Goal: Navigation & Orientation: Find specific page/section

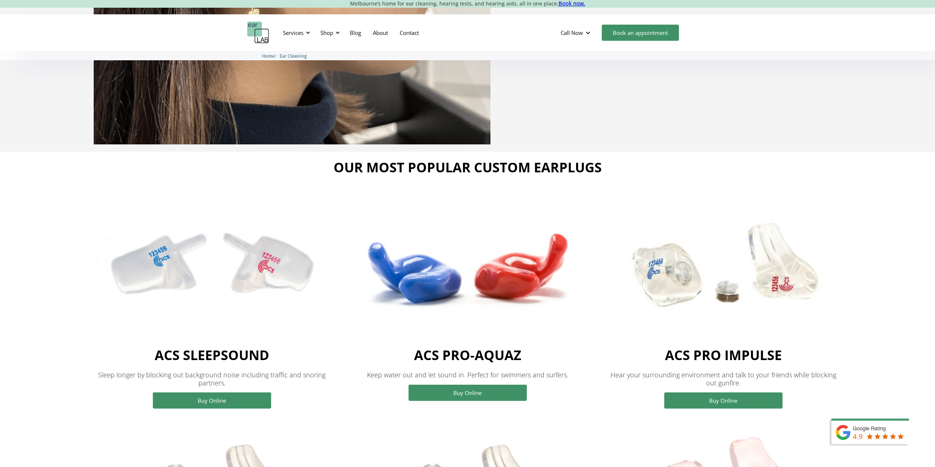
scroll to position [294, 0]
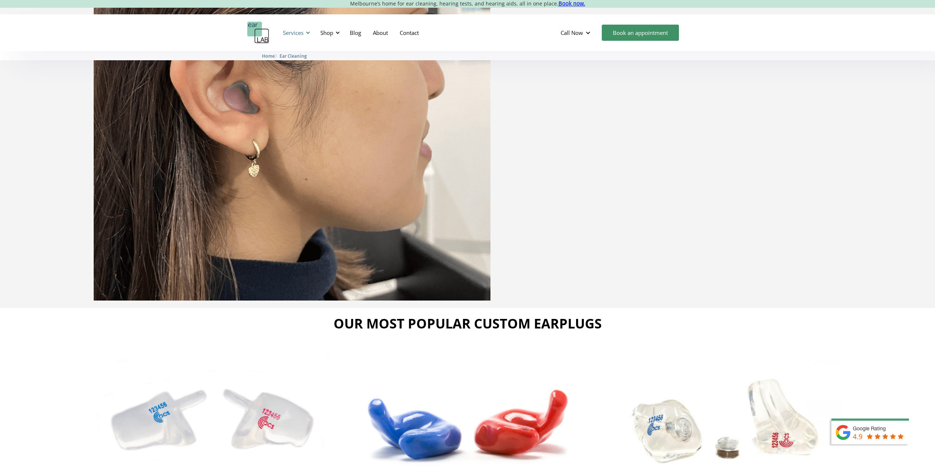
click at [306, 35] on div at bounding box center [307, 32] width 5 height 5
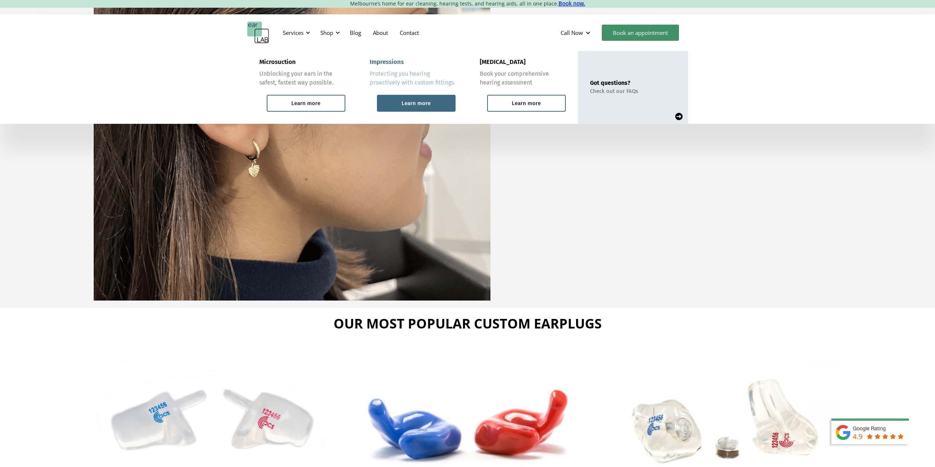
click at [422, 105] on div "Learn more" at bounding box center [416, 103] width 29 height 7
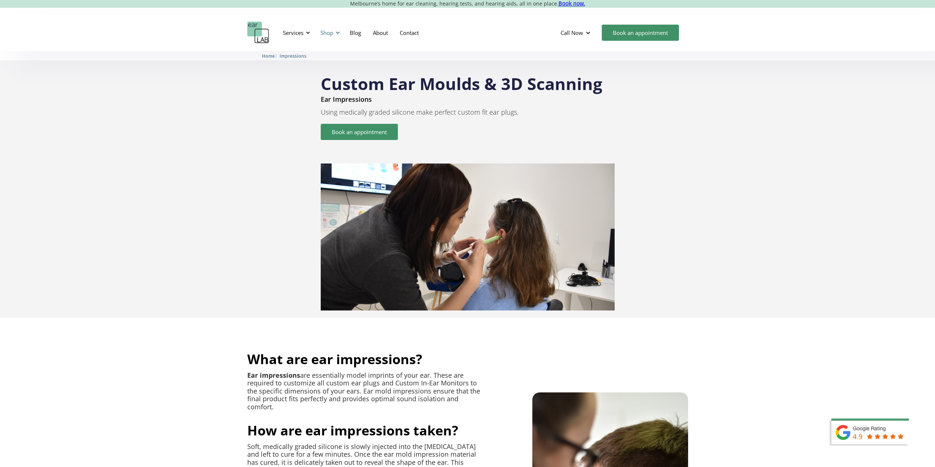
click at [335, 28] on div "Shop" at bounding box center [329, 33] width 26 height 22
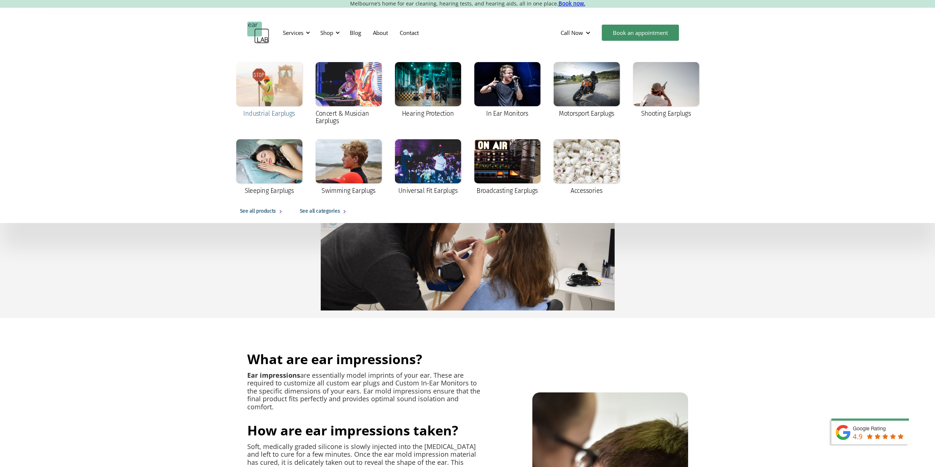
click at [271, 91] on div at bounding box center [269, 84] width 66 height 44
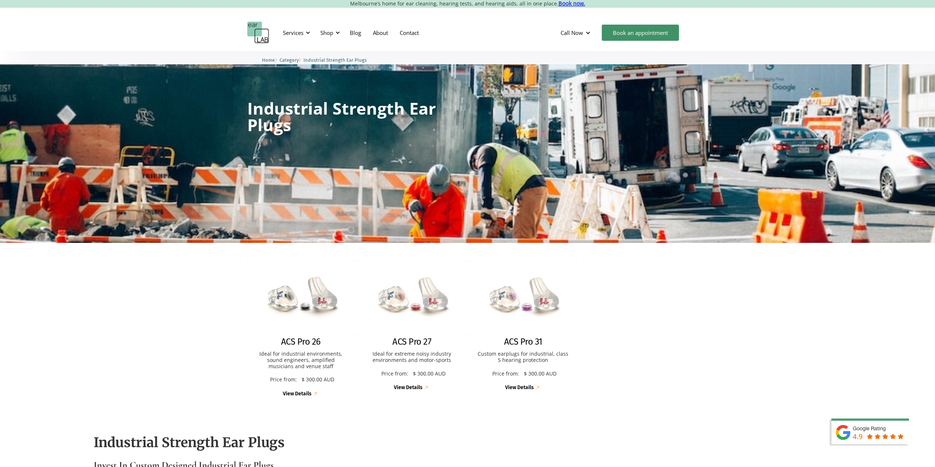
click at [816, 226] on div "Industrial Strength Ear Plugs Starting From" at bounding box center [467, 151] width 935 height 184
